Goal: Browse casually

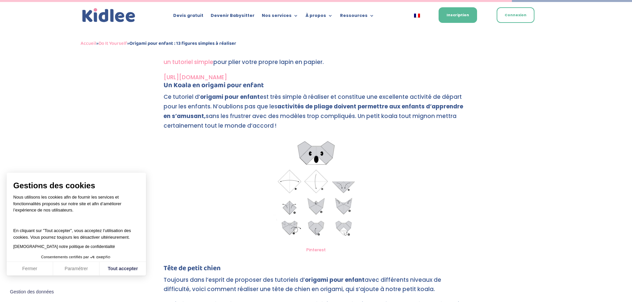
scroll to position [1943, 0]
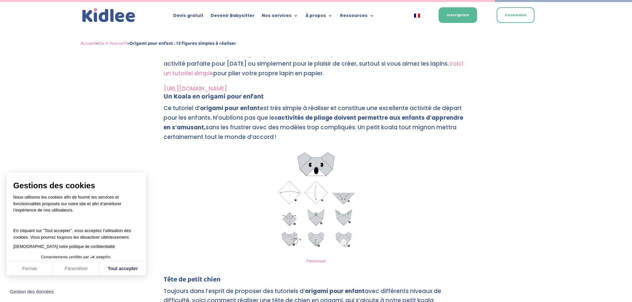
click at [227, 89] on link "[URL][DOMAIN_NAME]" at bounding box center [195, 89] width 63 height 8
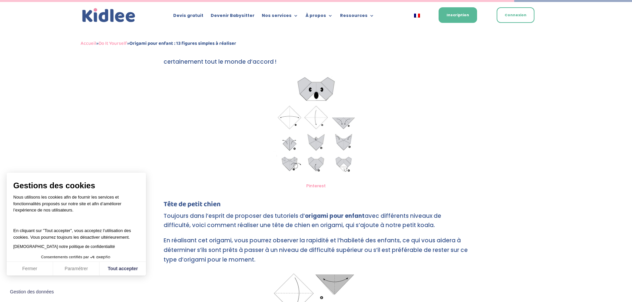
scroll to position [1963, 0]
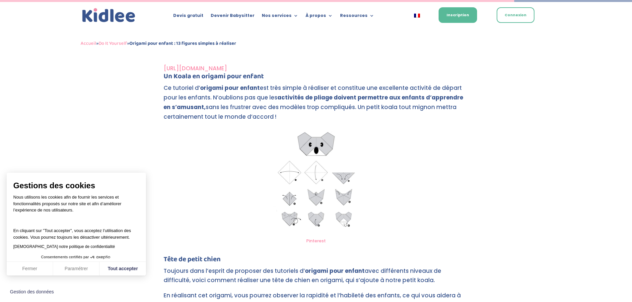
drag, startPoint x: 0, startPoint y: 0, endPoint x: 599, endPoint y: 180, distance: 625.6
